Goal: Check status: Check status

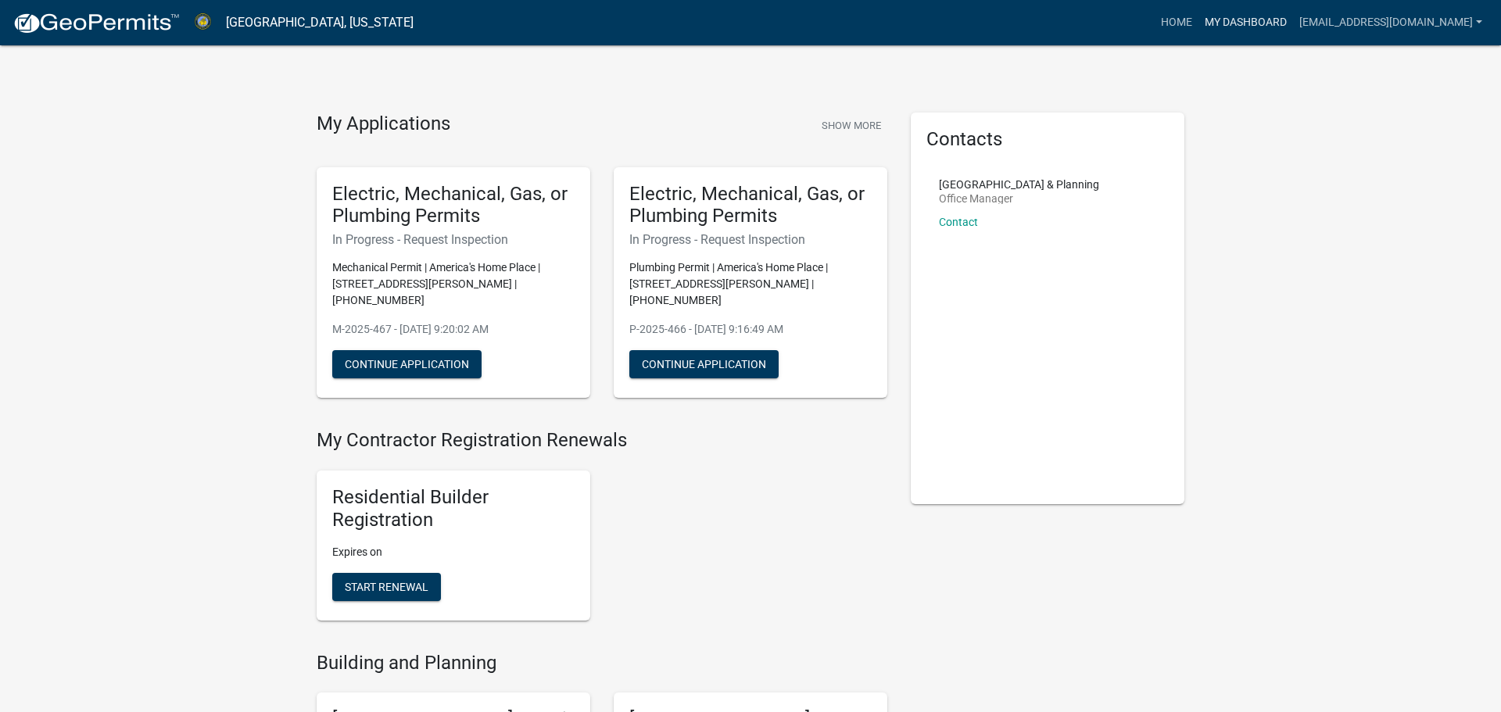
click at [1204, 22] on link "My Dashboard" at bounding box center [1245, 23] width 95 height 30
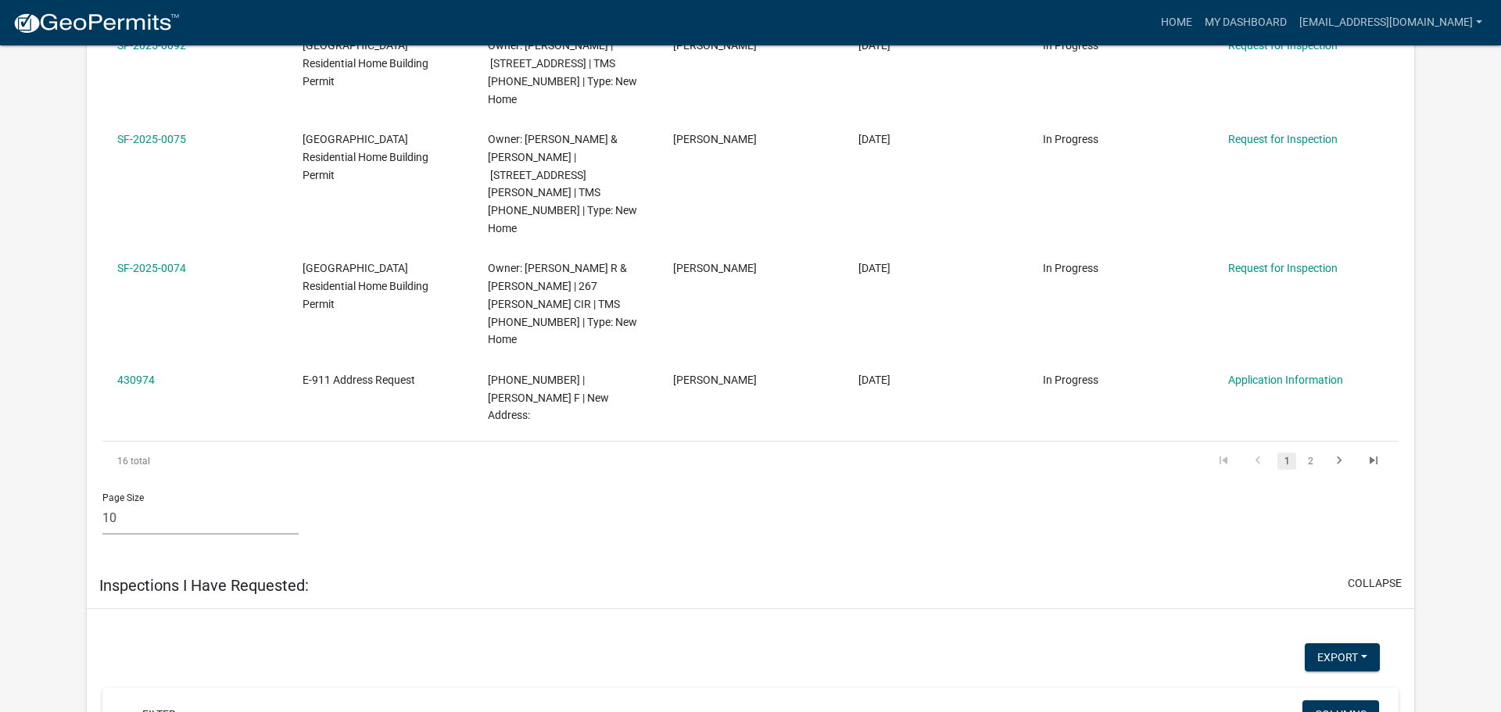
scroll to position [2531, 0]
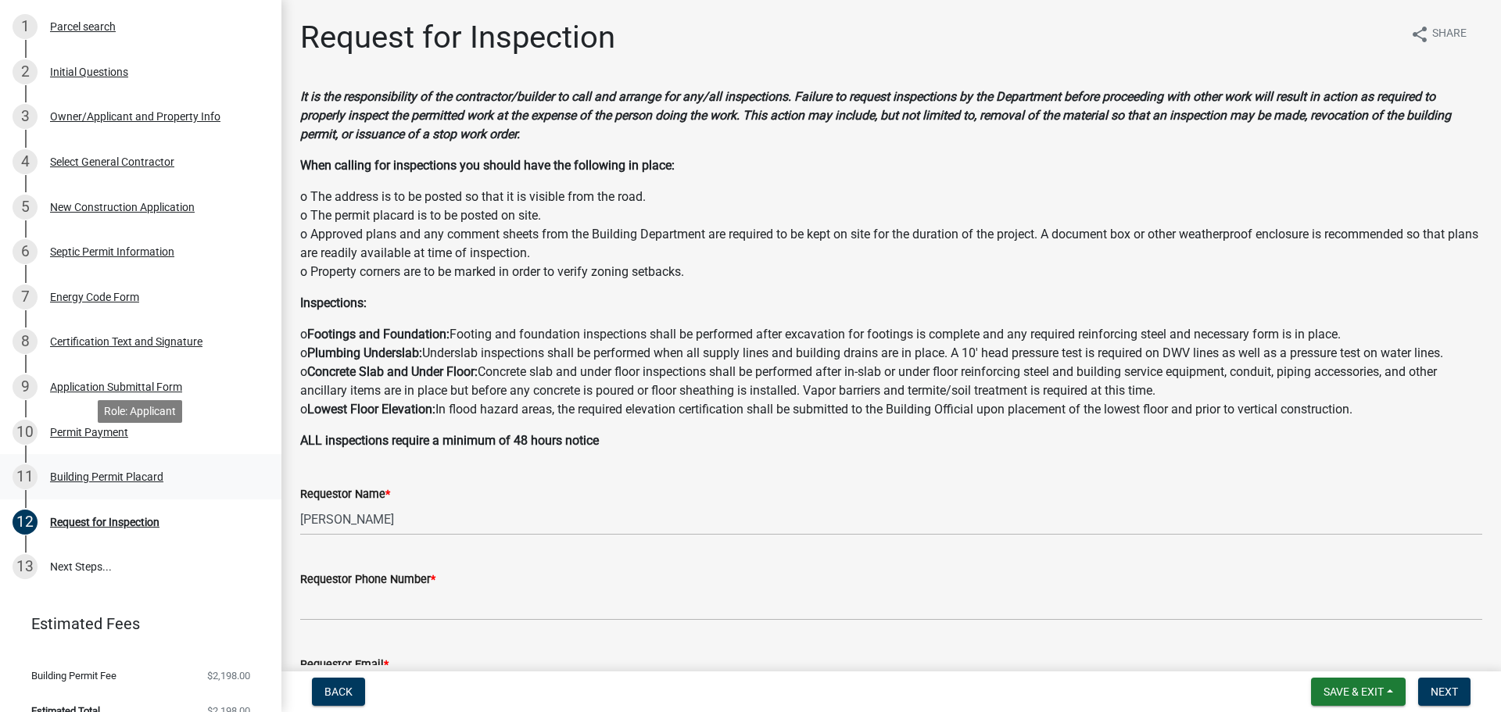
click at [134, 471] on div "Building Permit Placard" at bounding box center [106, 476] width 113 height 11
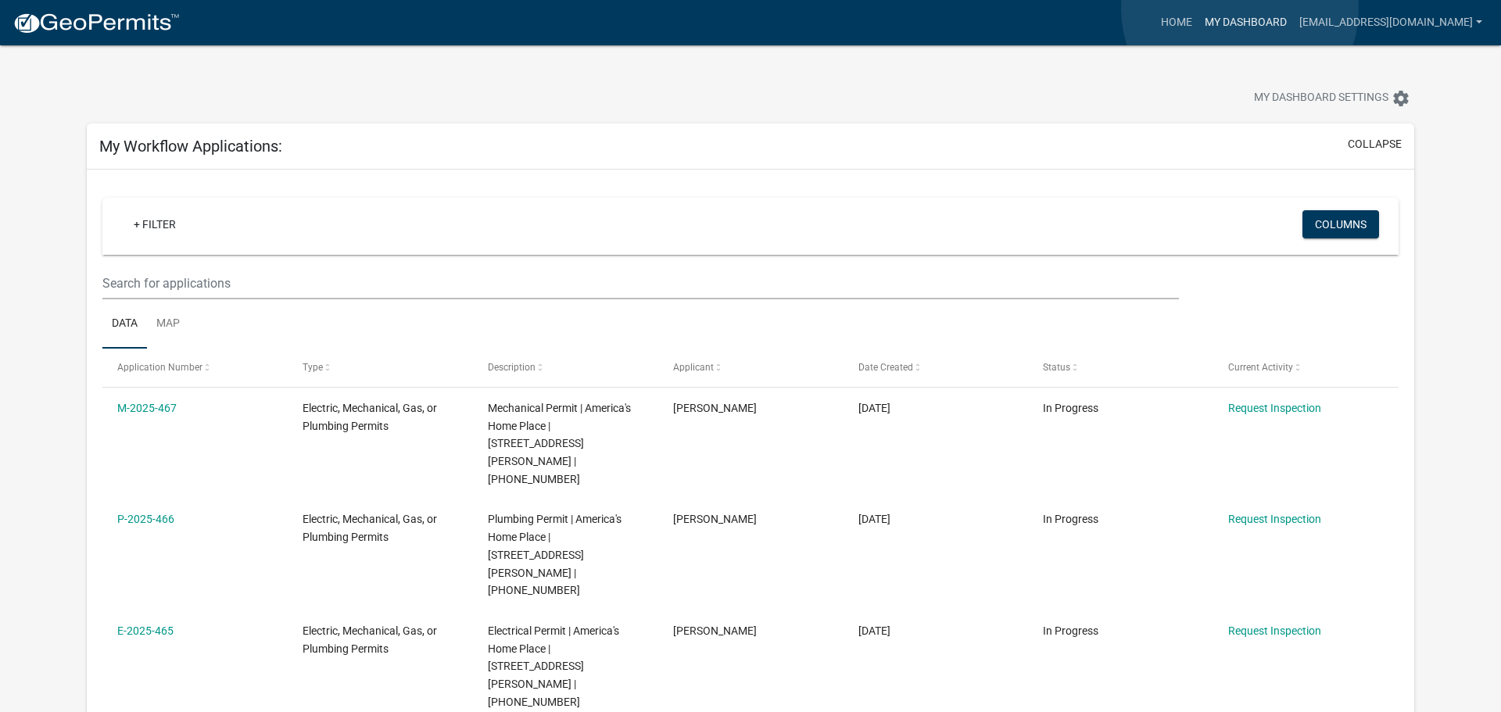
click at [1240, 9] on link "My Dashboard" at bounding box center [1245, 23] width 95 height 30
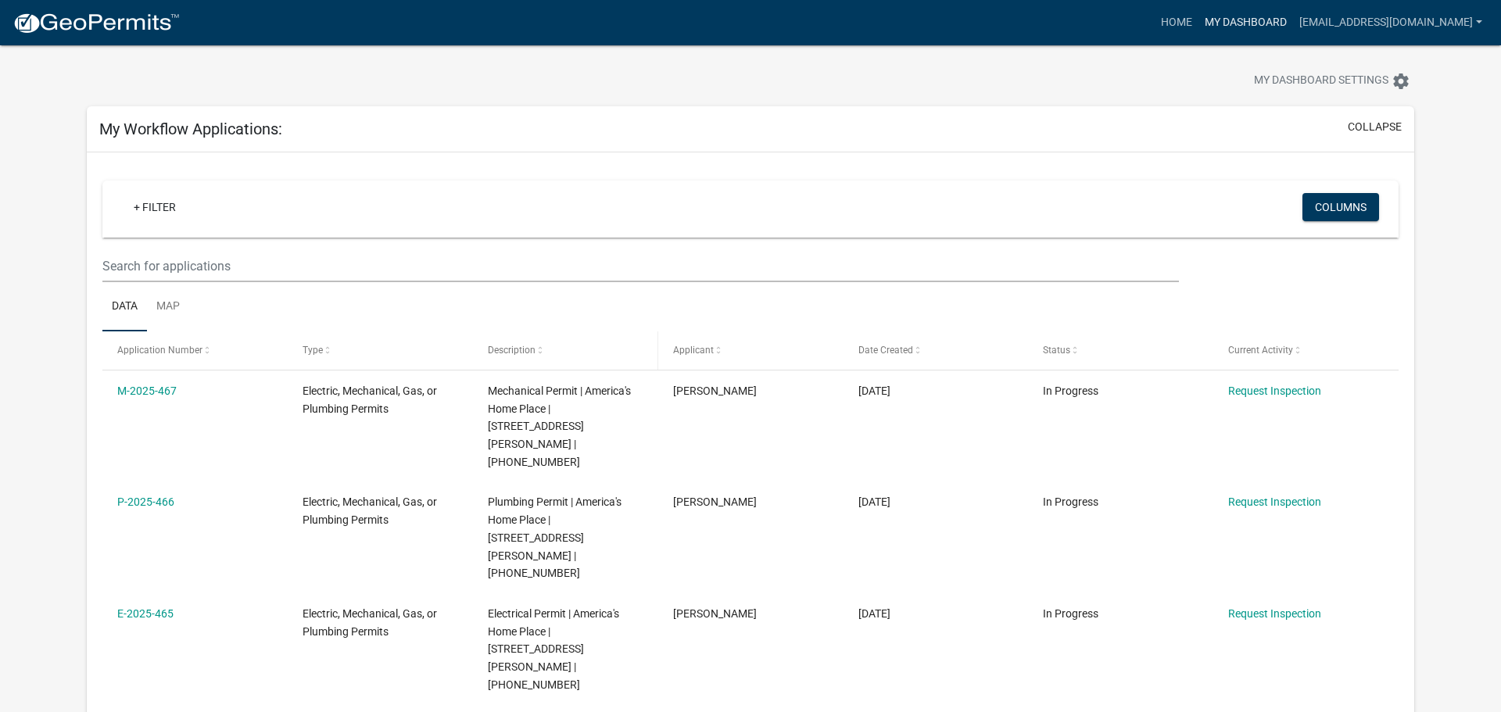
scroll to position [23, 0]
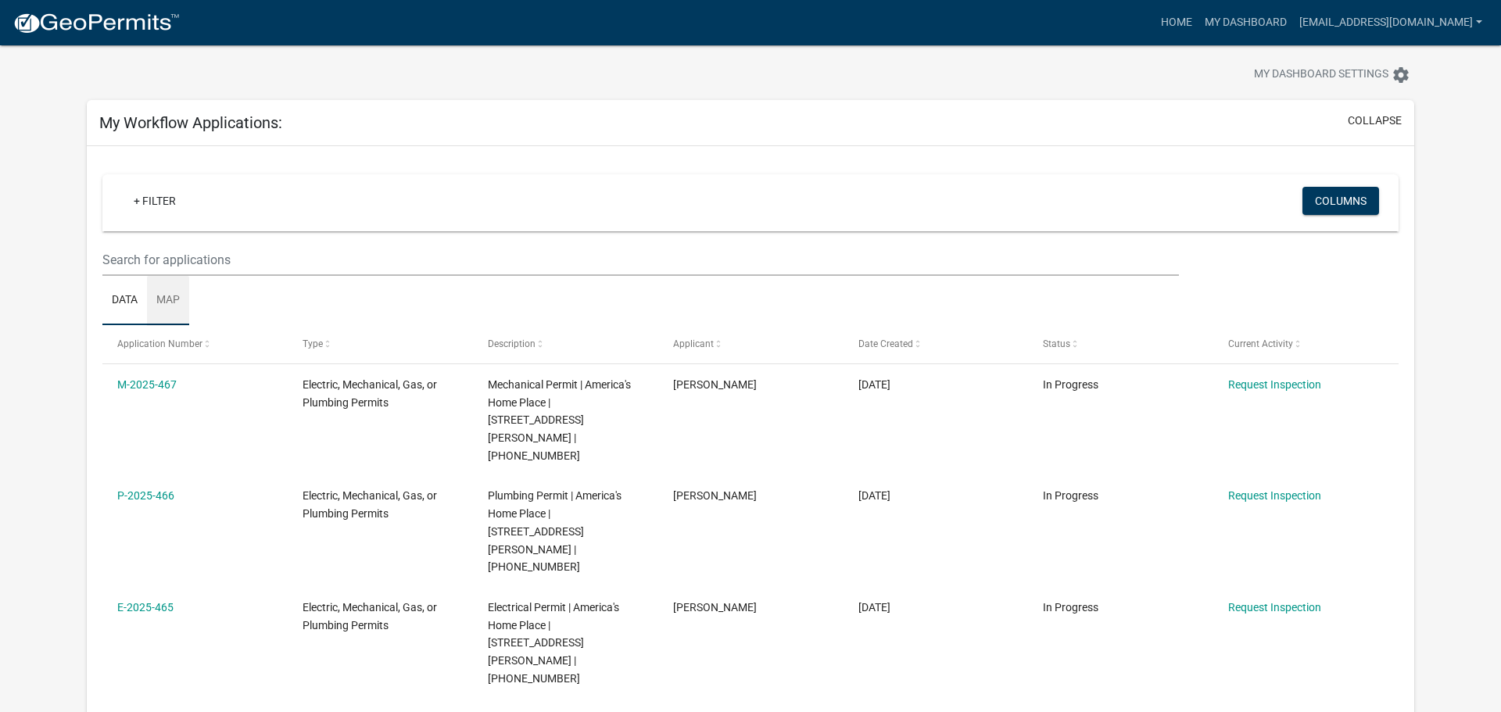
click at [163, 300] on link "Map" at bounding box center [168, 301] width 42 height 50
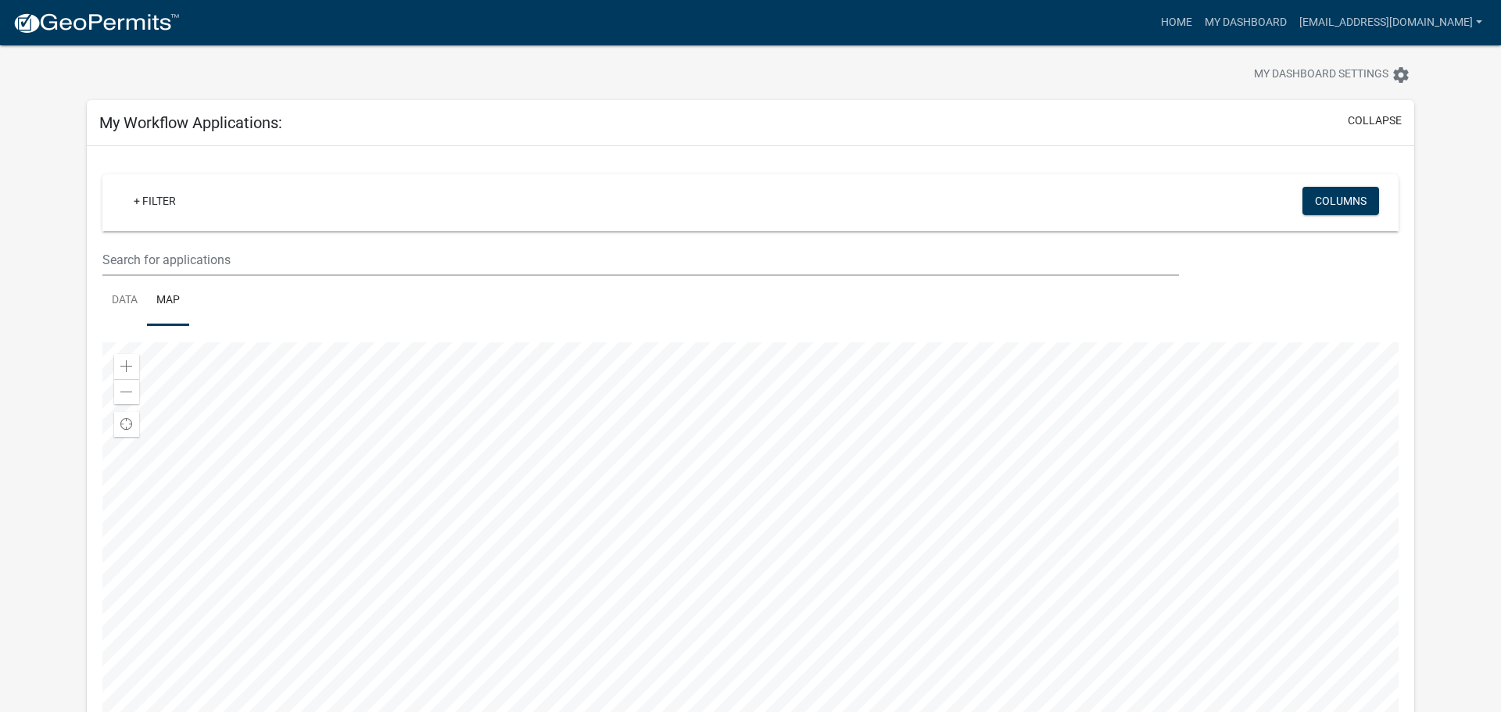
click at [1297, 278] on ul "Data Map" at bounding box center [750, 300] width 1296 height 49
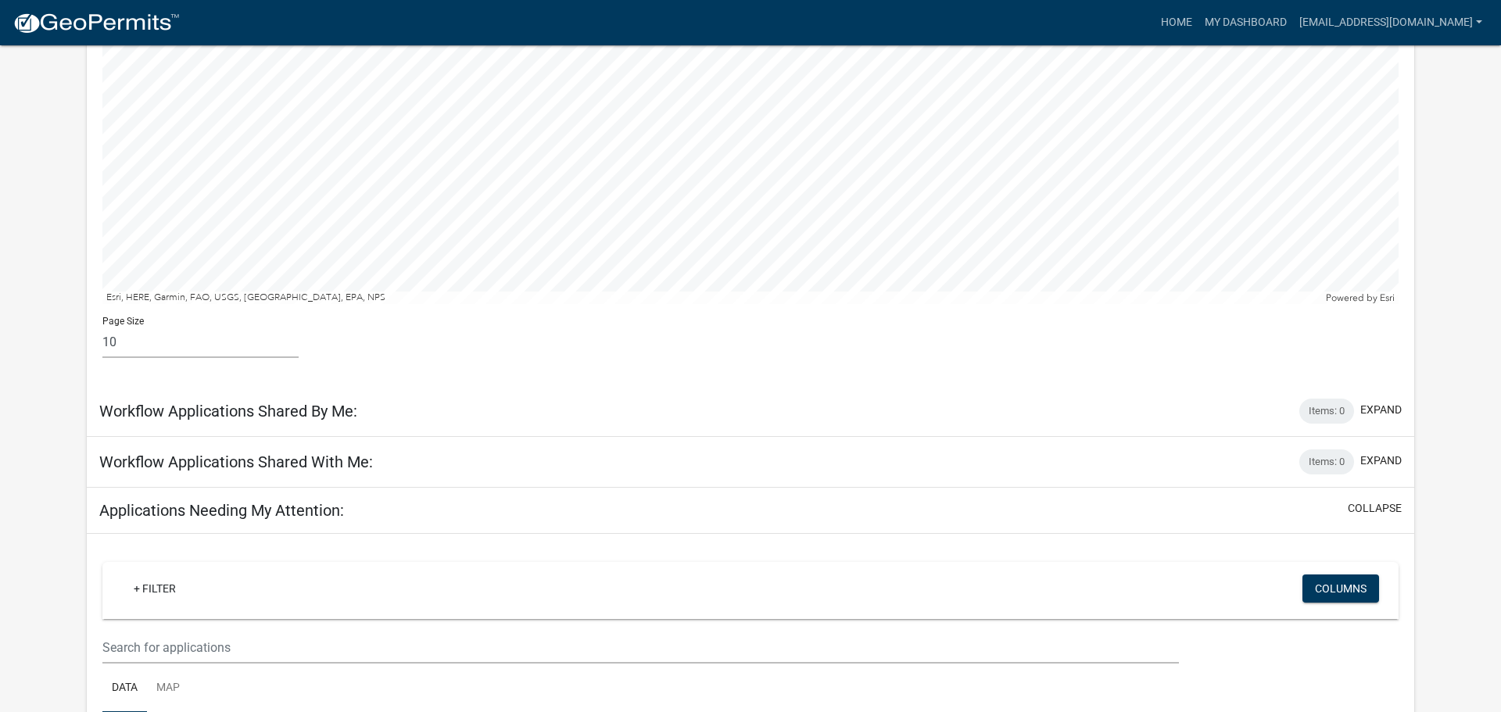
scroll to position [284, 0]
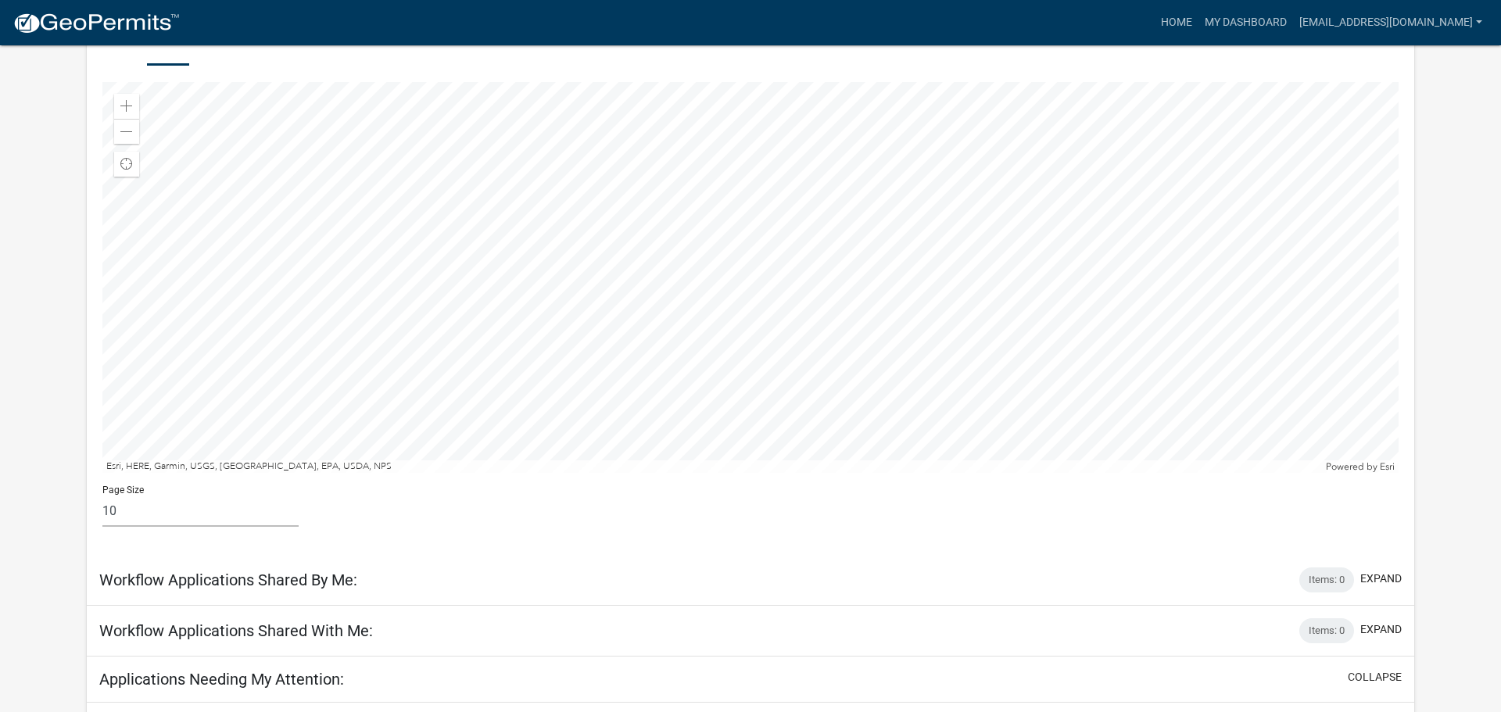
click at [792, 334] on div at bounding box center [750, 277] width 1296 height 391
click at [857, 309] on div at bounding box center [750, 277] width 1296 height 391
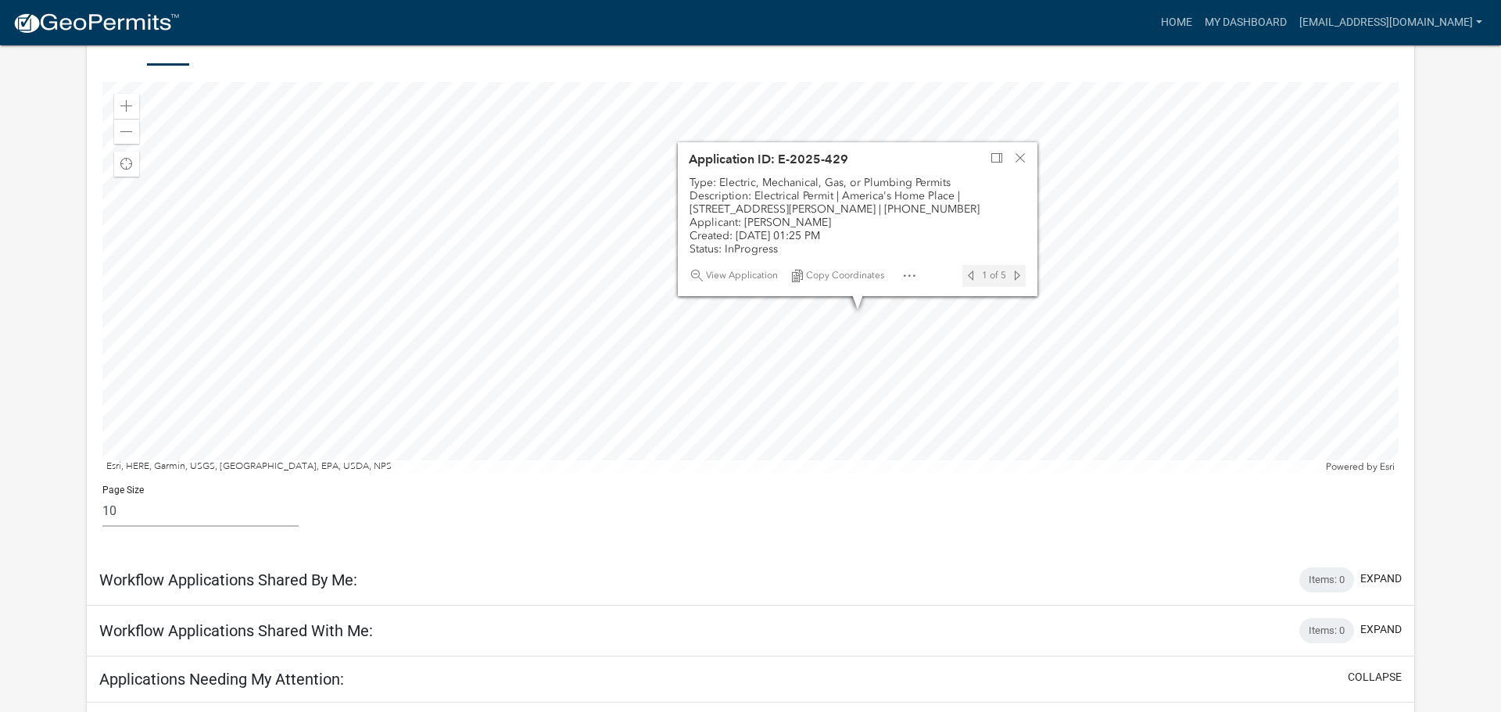
click at [614, 216] on div at bounding box center [750, 277] width 1296 height 391
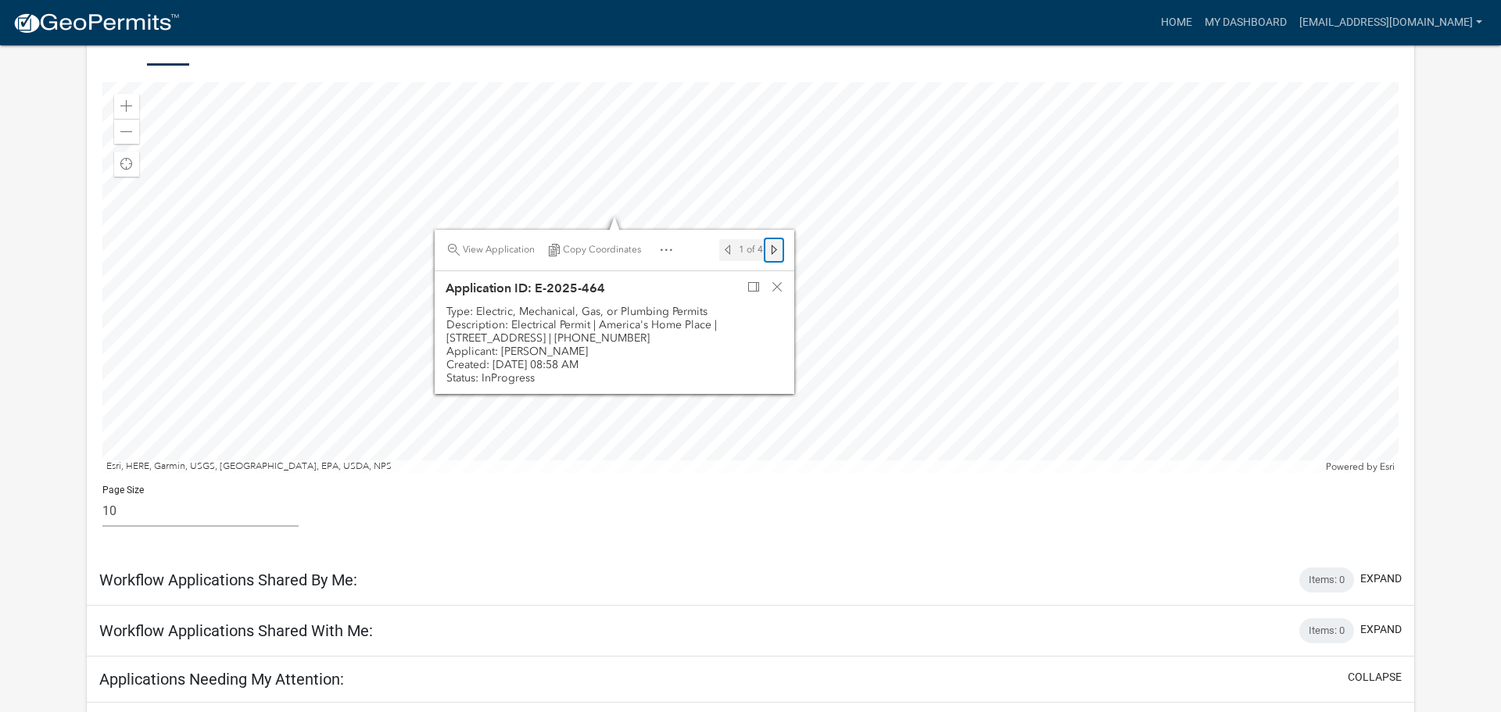
click at [779, 251] on span "Next feature" at bounding box center [773, 250] width 13 height 13
click at [779, 250] on span "Next feature" at bounding box center [773, 250] width 13 height 13
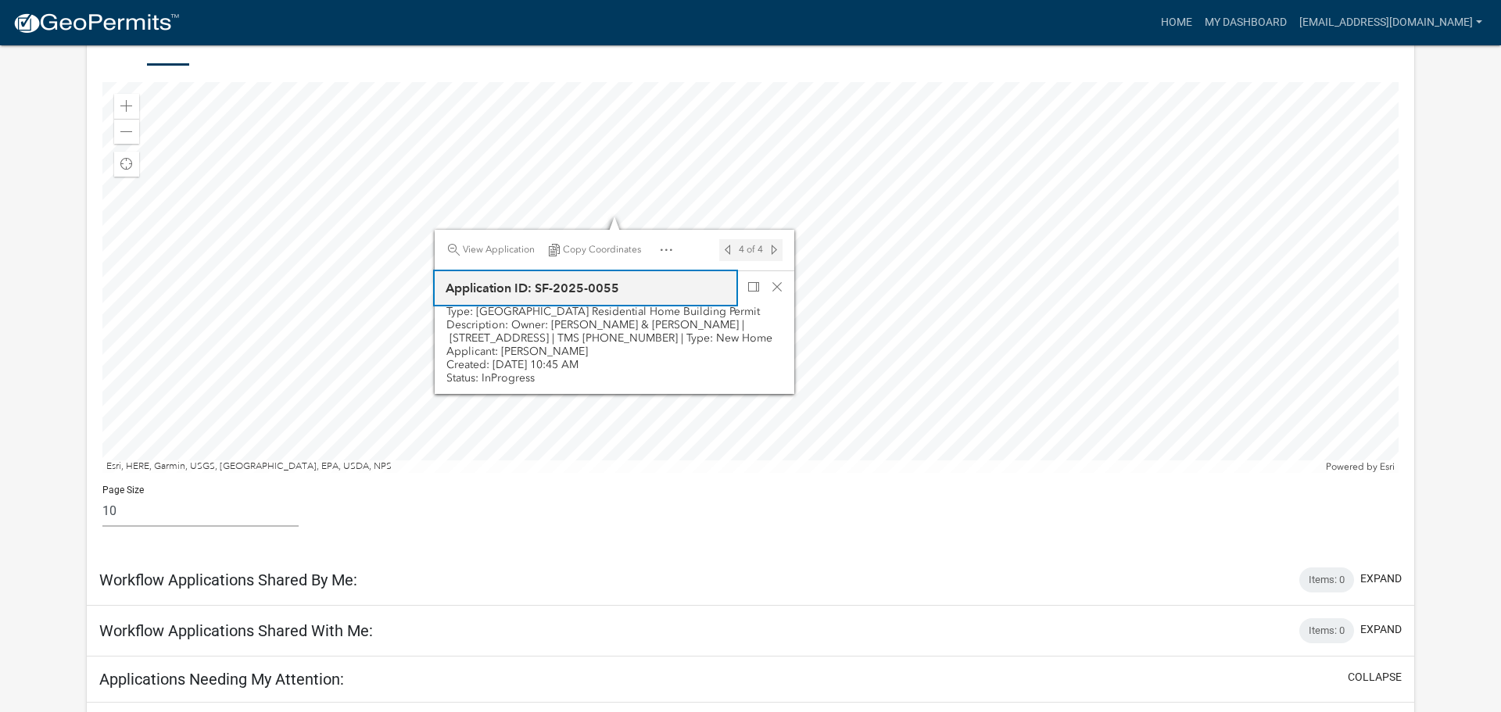
click at [579, 289] on h2 "Application ID: SF-2025-0055" at bounding box center [532, 288] width 184 height 24
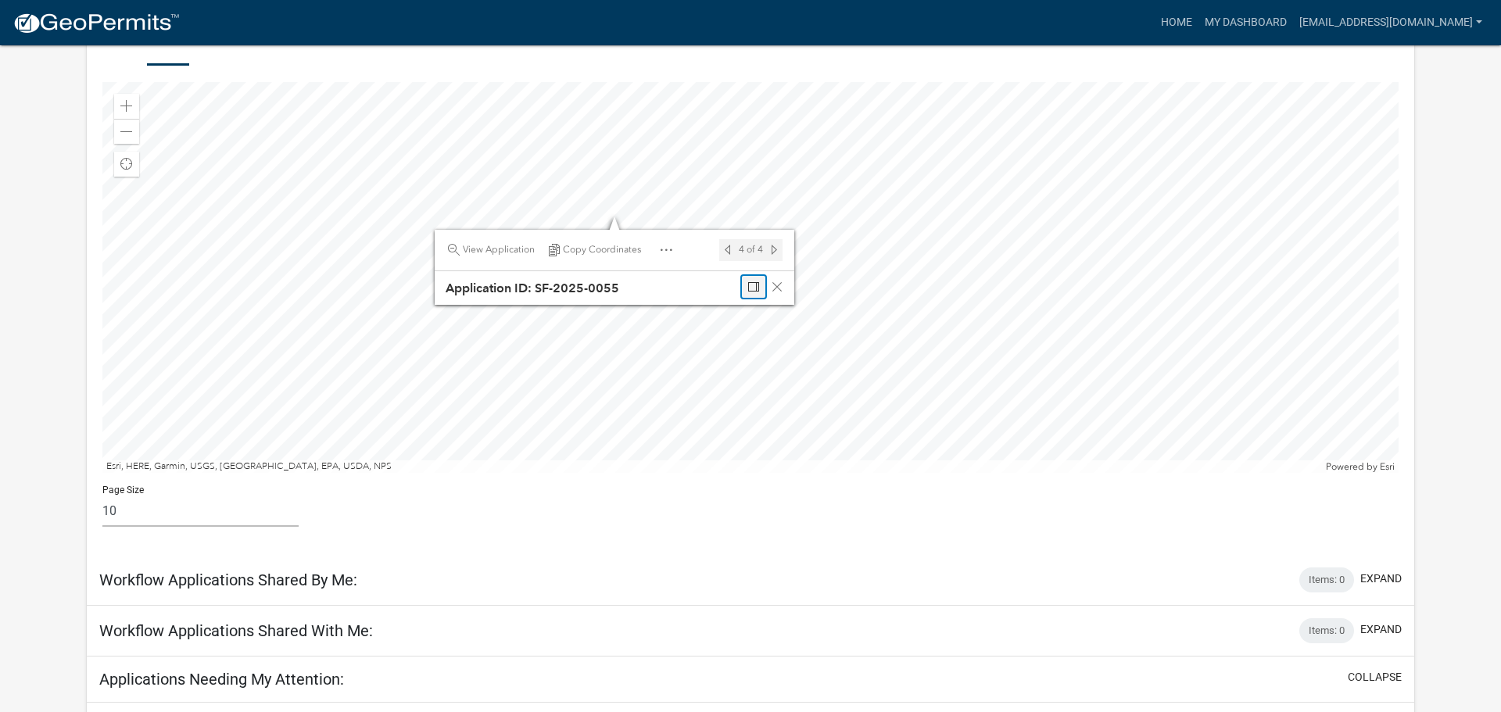
click at [750, 281] on span "Dock" at bounding box center [753, 287] width 13 height 13
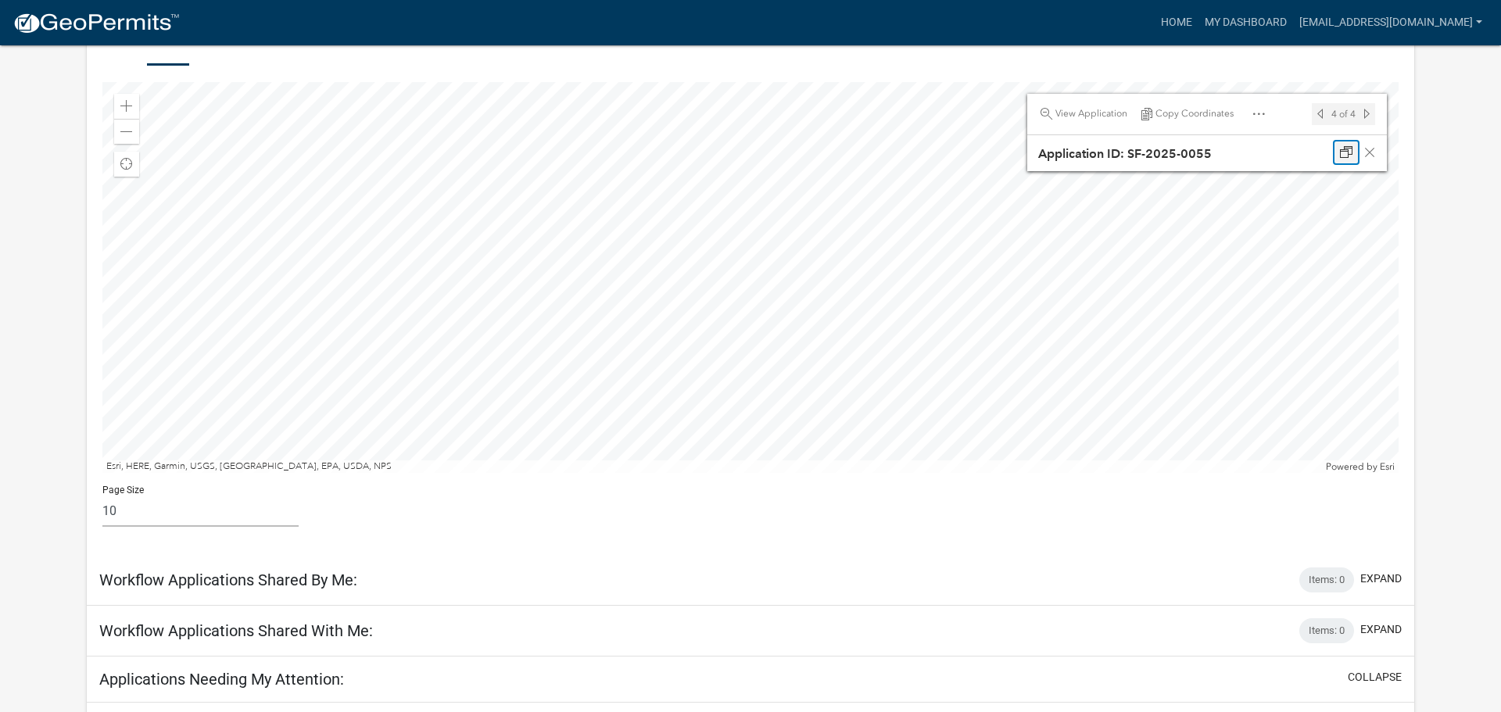
click at [1354, 149] on div "Undock" at bounding box center [1345, 152] width 23 height 22
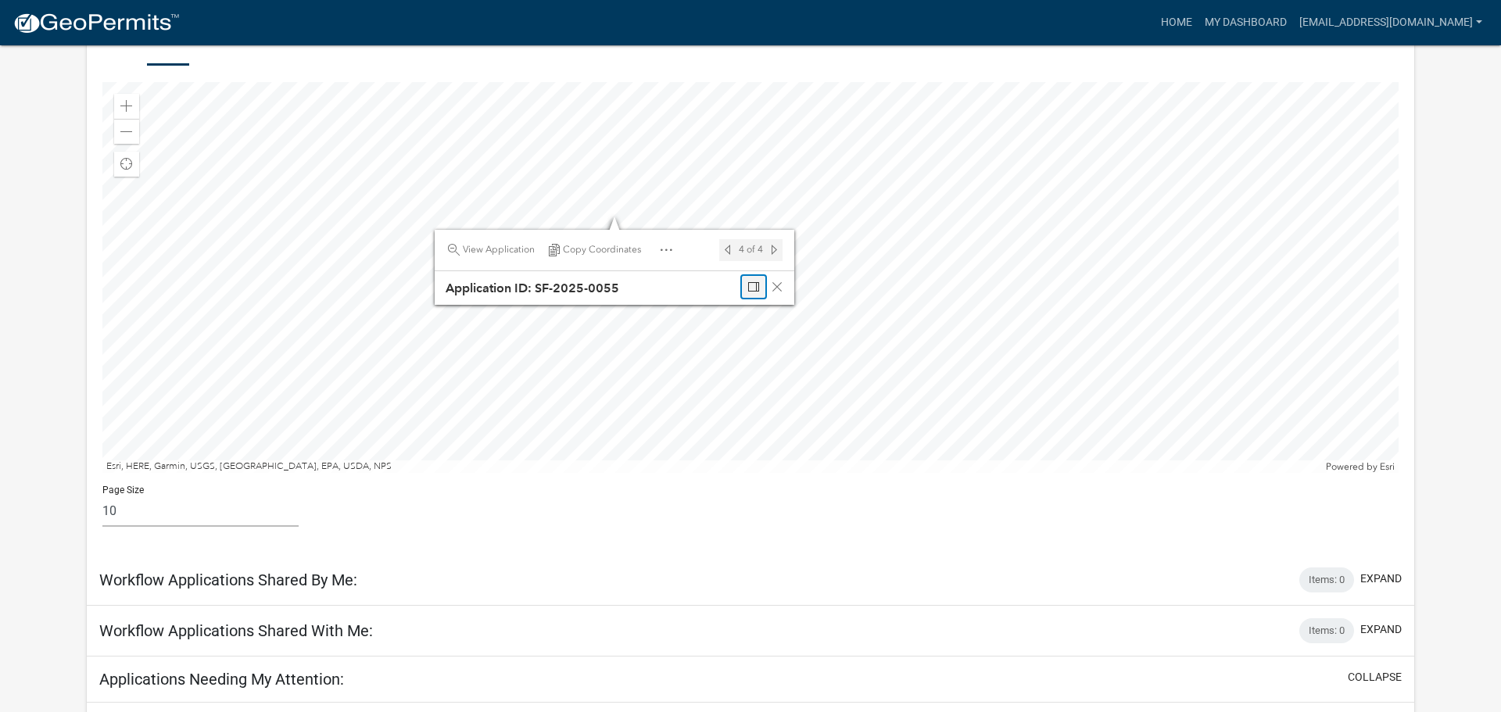
click at [753, 292] on span "Dock" at bounding box center [753, 287] width 13 height 13
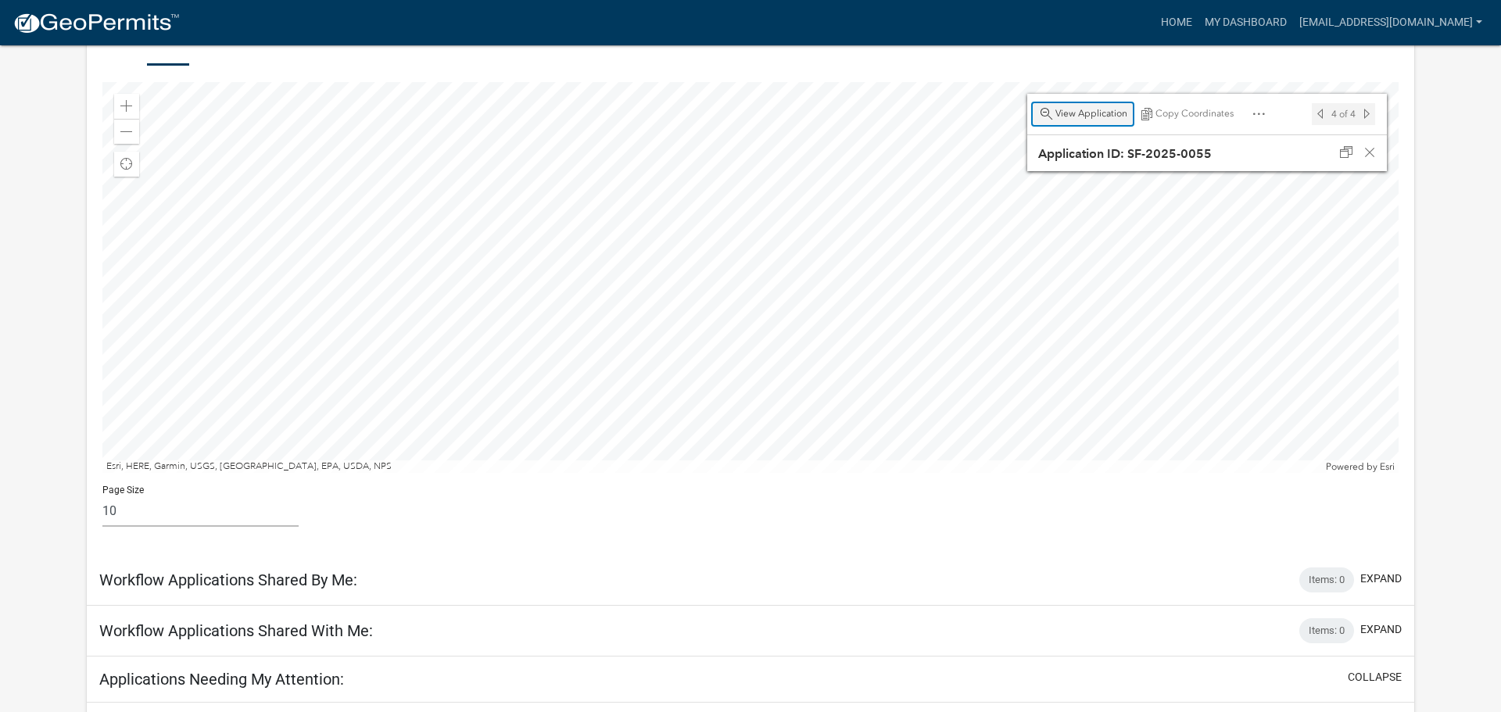
click at [1075, 116] on span "View Application" at bounding box center [1091, 114] width 72 height 13
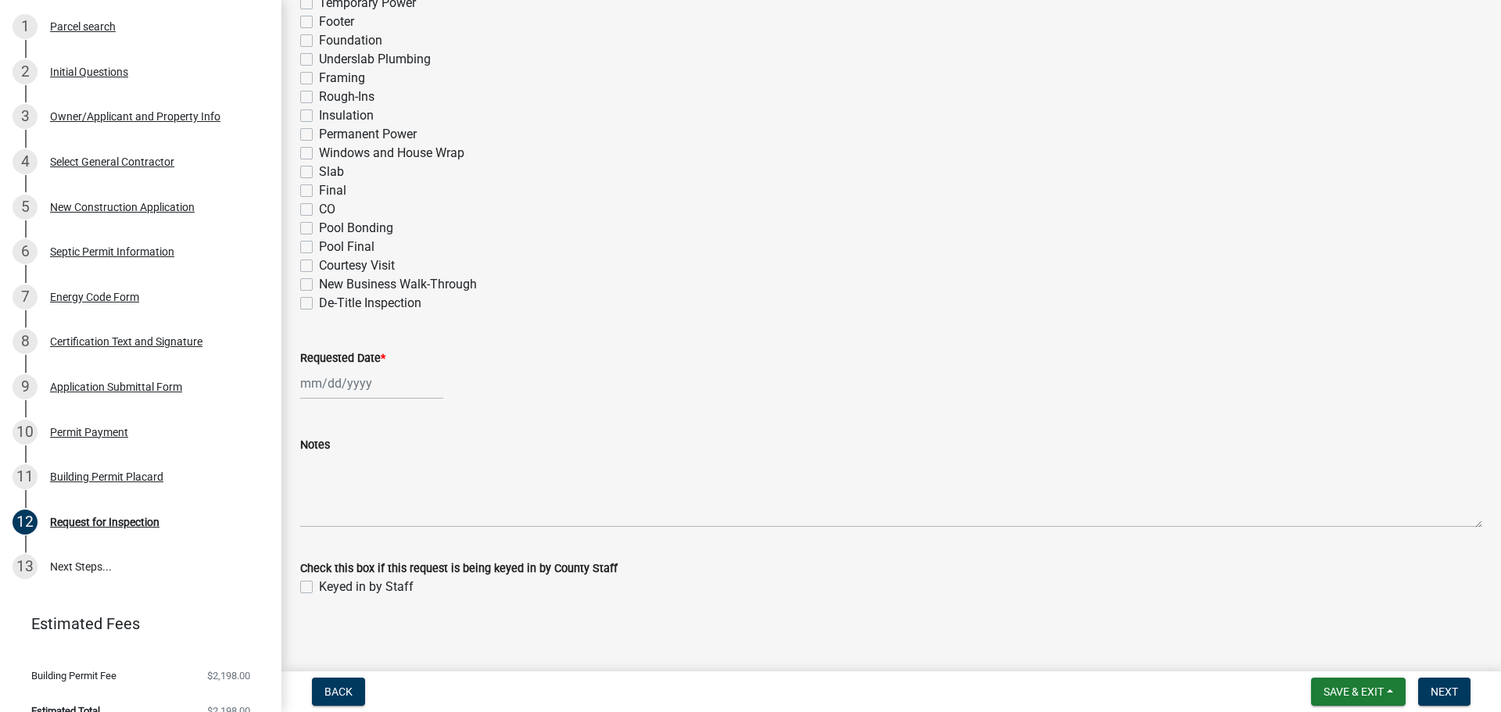
scroll to position [768, 0]
